Goal: Information Seeking & Learning: Learn about a topic

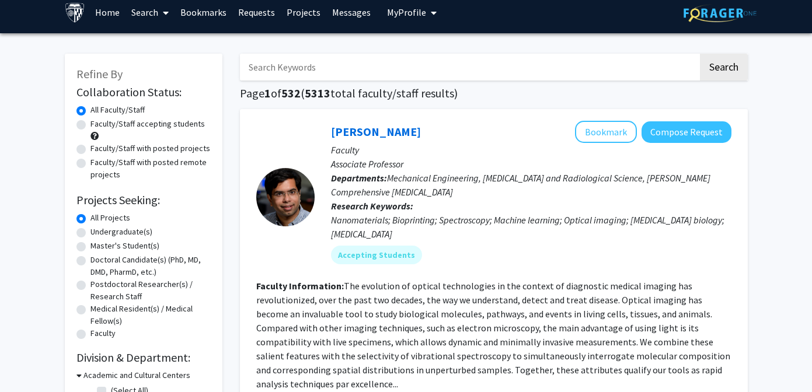
scroll to position [12, 0]
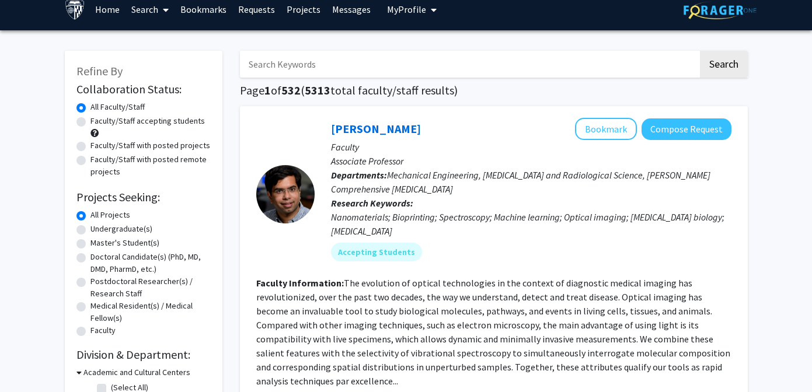
click at [343, 68] on input "Search Keywords" at bounding box center [469, 64] width 458 height 27
type input "neuroscience"
click at [700, 51] on button "Search" at bounding box center [724, 64] width 48 height 27
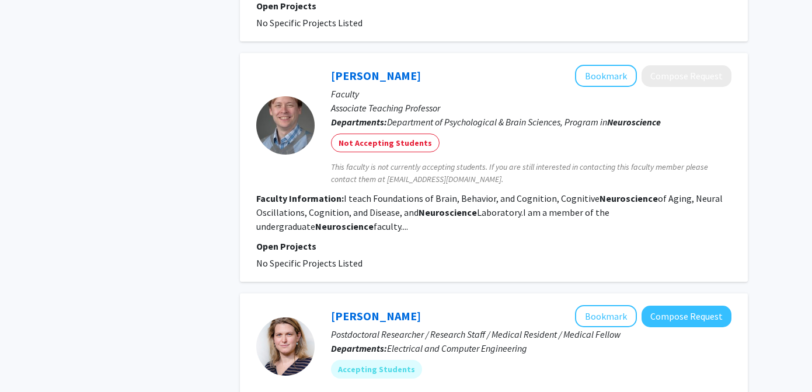
scroll to position [1096, 0]
click at [385, 68] on link "[PERSON_NAME]" at bounding box center [376, 75] width 90 height 15
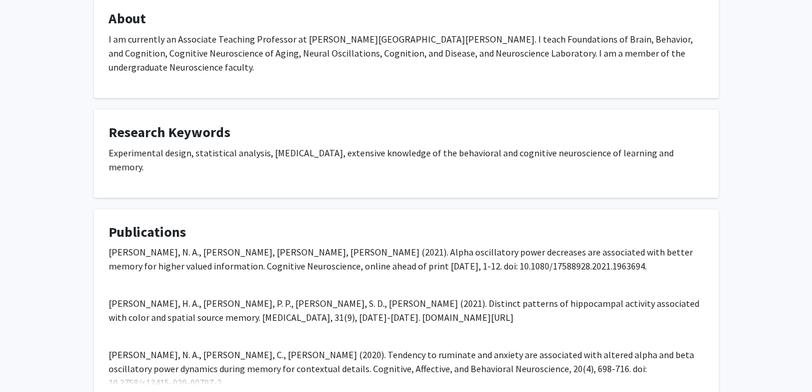
scroll to position [218, 0]
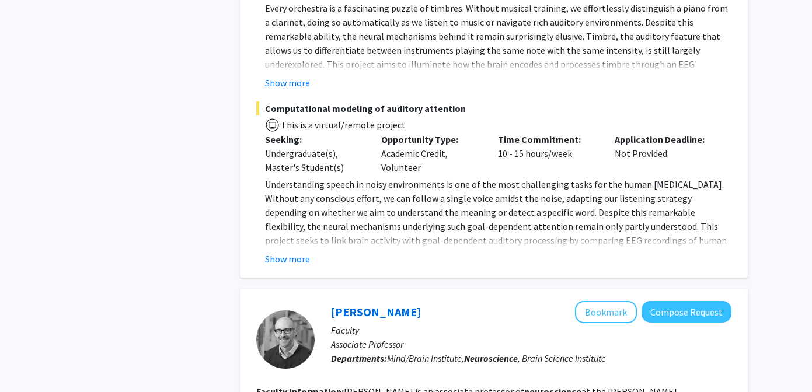
scroll to position [1819, 0]
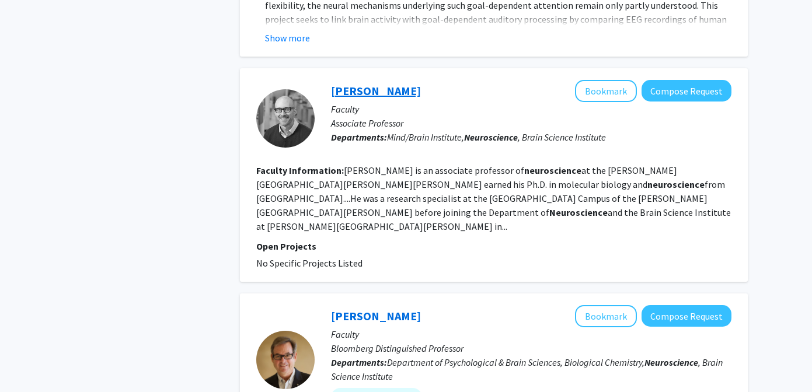
click at [376, 84] on link "[PERSON_NAME]" at bounding box center [376, 91] width 90 height 15
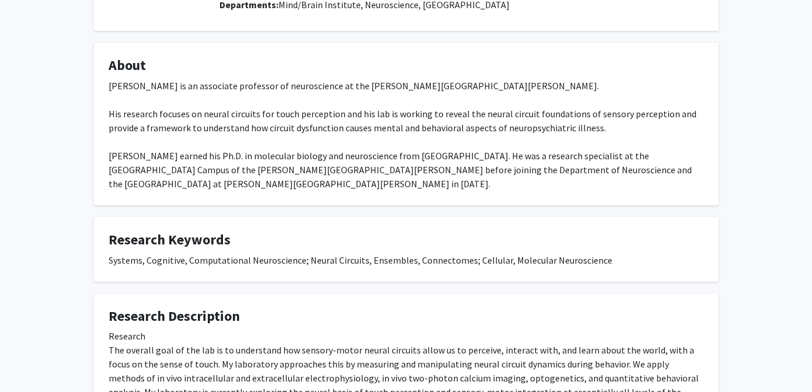
scroll to position [259, 0]
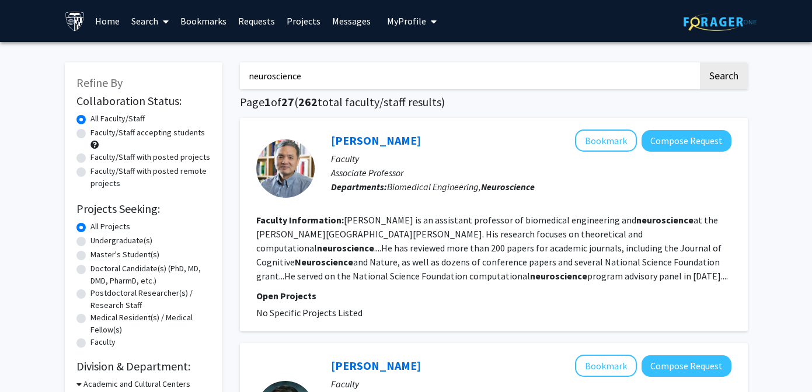
drag, startPoint x: 329, startPoint y: 80, endPoint x: 220, endPoint y: 80, distance: 109.2
type input "mind/brain institute"
click at [700, 62] on button "Search" at bounding box center [724, 75] width 48 height 27
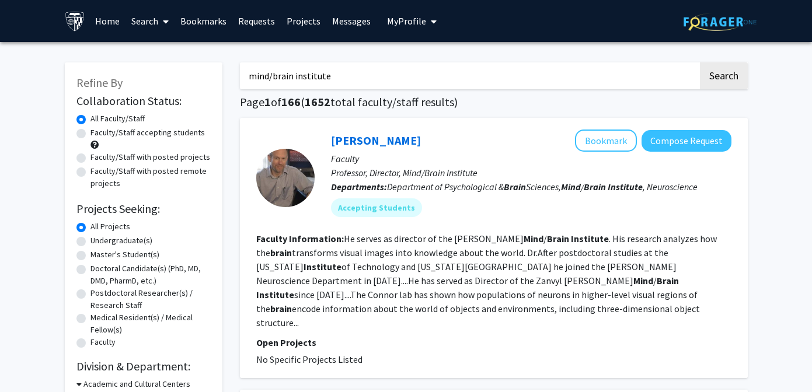
click at [108, 19] on link "Home" at bounding box center [107, 21] width 36 height 41
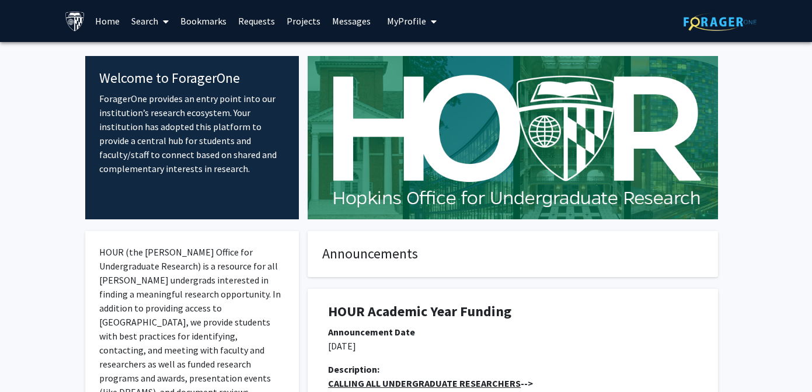
click at [166, 22] on icon at bounding box center [166, 21] width 6 height 9
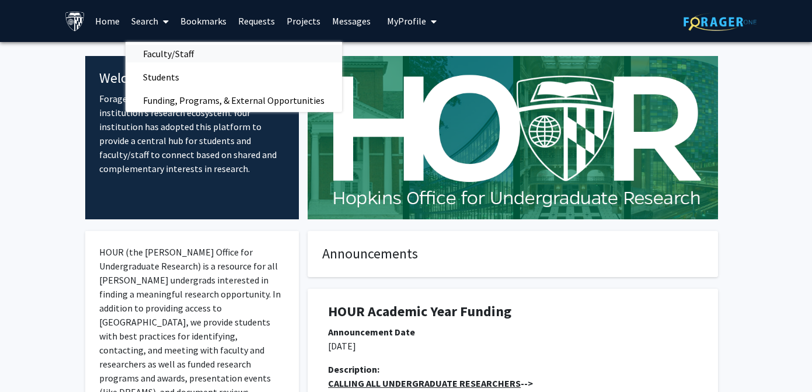
click at [169, 54] on span "Faculty/Staff" at bounding box center [169, 53] width 86 height 23
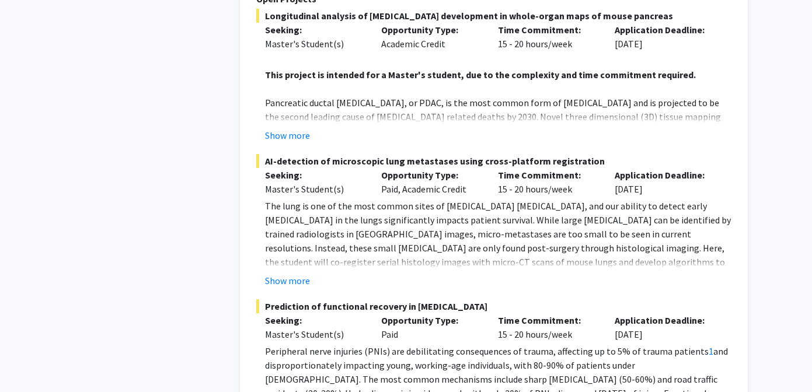
scroll to position [6076, 0]
